Goal: Navigation & Orientation: Find specific page/section

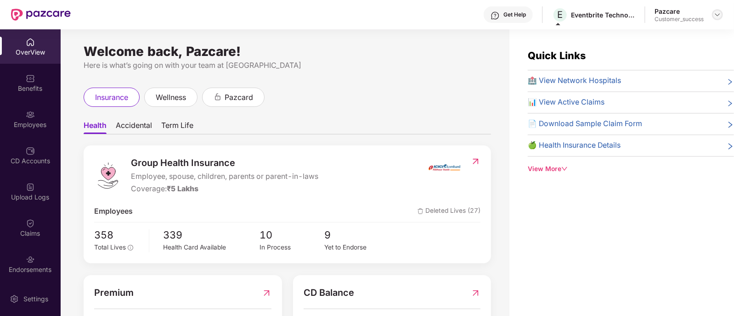
click at [720, 15] on img at bounding box center [717, 14] width 7 height 7
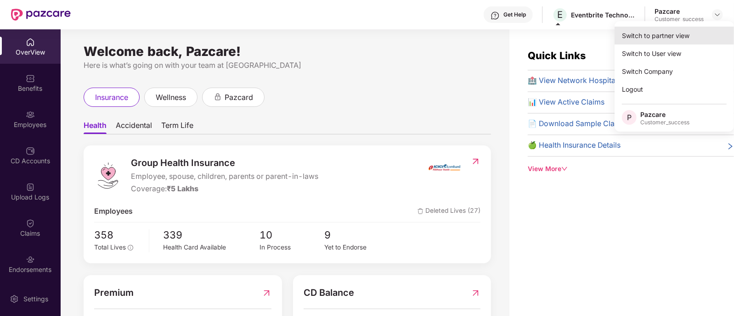
click at [655, 28] on div "Switch to partner view" at bounding box center [674, 36] width 119 height 18
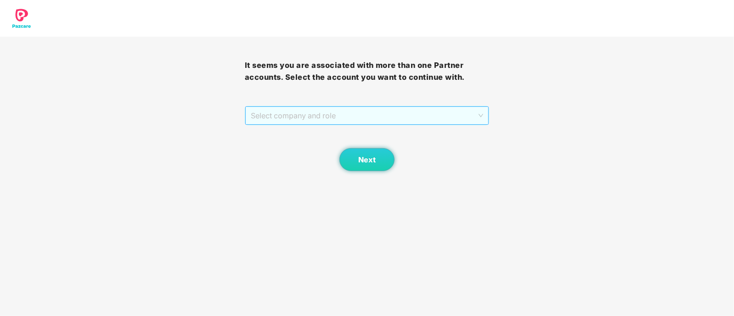
click at [315, 124] on span "Select company and role" at bounding box center [367, 115] width 233 height 17
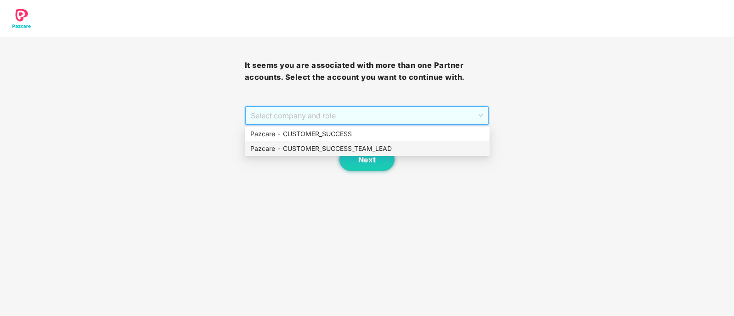
click at [306, 148] on div "Pazcare - CUSTOMER_SUCCESS_TEAM_LEAD" at bounding box center [367, 149] width 234 height 10
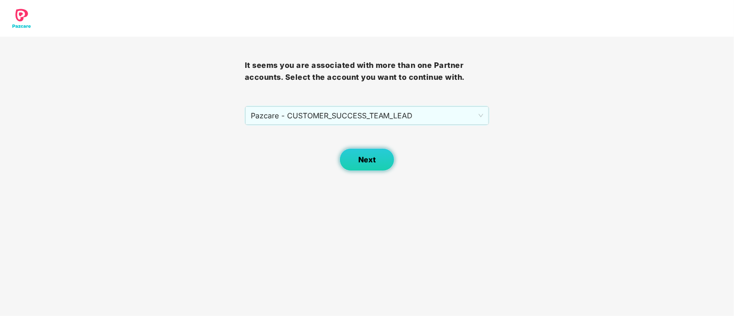
click at [361, 162] on span "Next" at bounding box center [366, 160] width 17 height 9
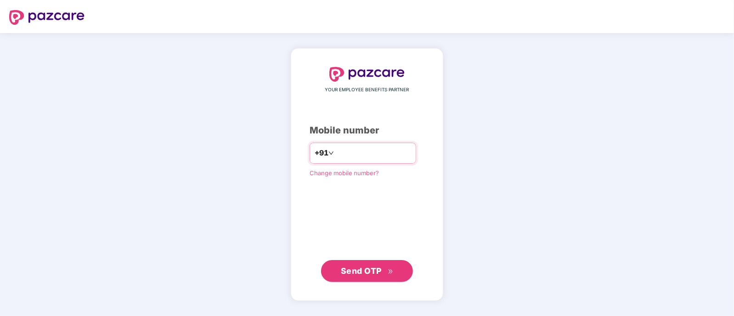
type input "**********"
click at [361, 271] on span "Send OTP" at bounding box center [361, 271] width 41 height 10
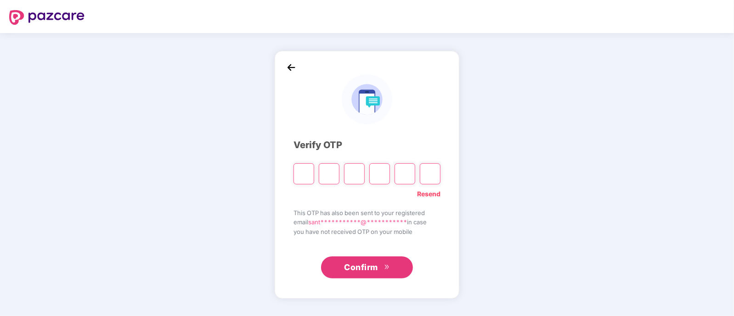
type input "*"
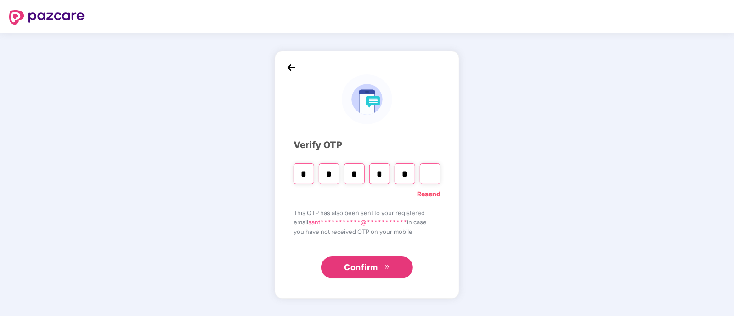
type input "*"
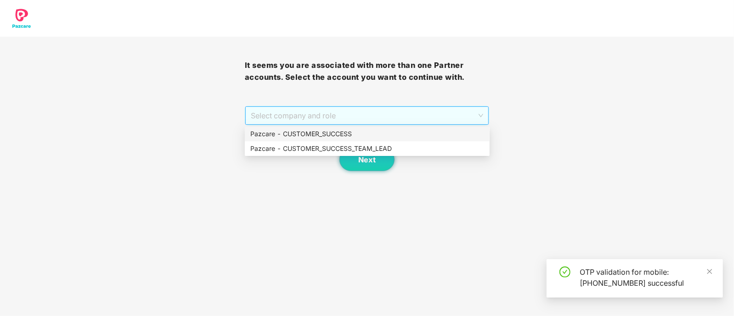
click at [328, 119] on span "Select company and role" at bounding box center [367, 115] width 233 height 17
click at [341, 144] on div "Pazcare - CUSTOMER_SUCCESS_TEAM_LEAD" at bounding box center [367, 149] width 234 height 10
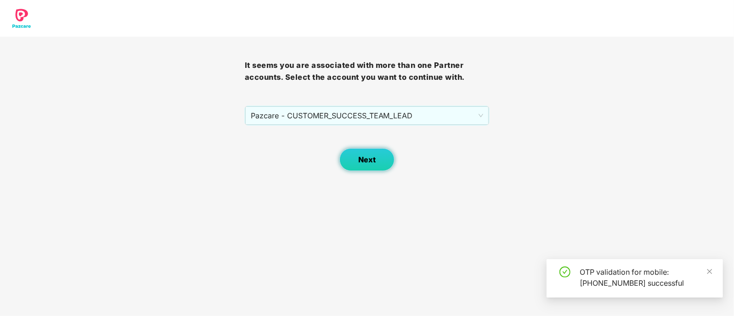
click at [367, 156] on span "Next" at bounding box center [366, 160] width 17 height 9
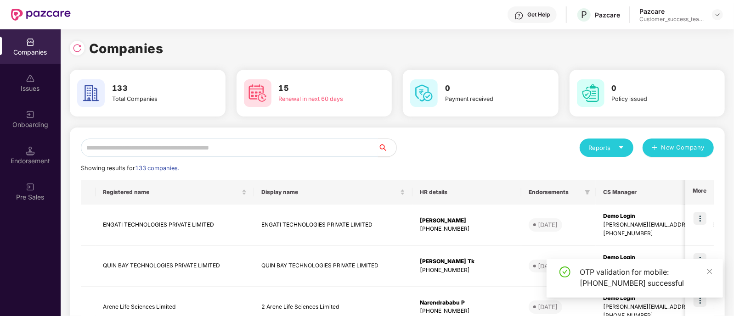
click at [321, 149] on input "text" at bounding box center [229, 148] width 297 height 18
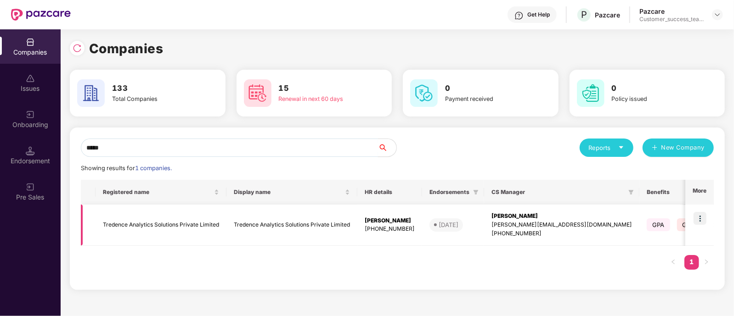
type input "*****"
click at [696, 219] on img at bounding box center [700, 218] width 13 height 13
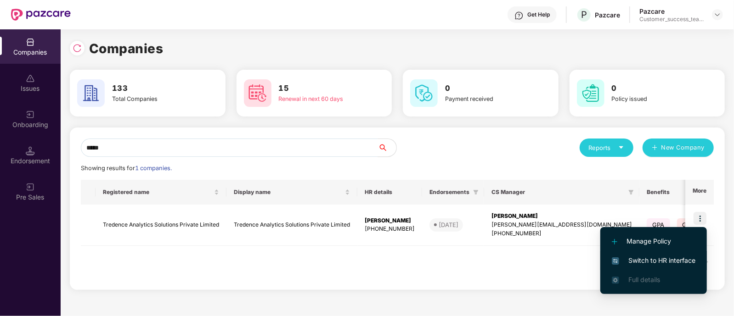
click at [671, 263] on span "Switch to HR interface" at bounding box center [654, 261] width 84 height 10
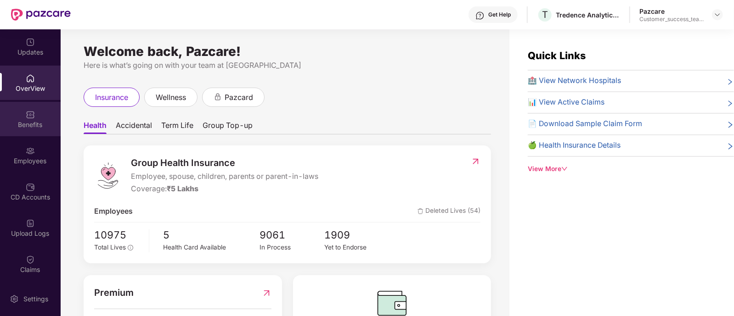
click at [38, 122] on div "Benefits" at bounding box center [30, 124] width 61 height 9
